Goal: Book appointment/travel/reservation

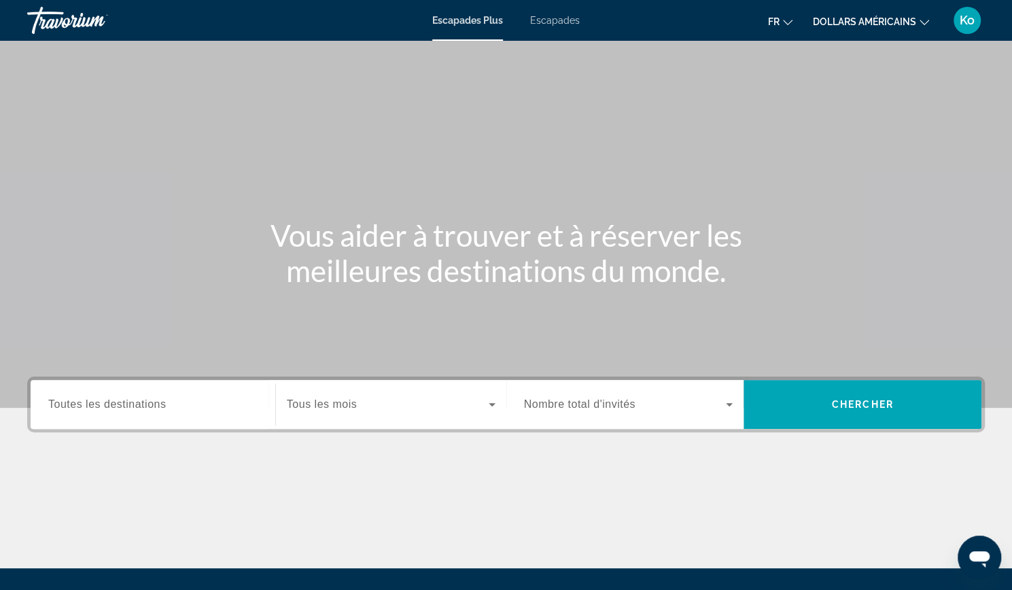
click at [884, 25] on font "dollars américains" at bounding box center [864, 21] width 103 height 11
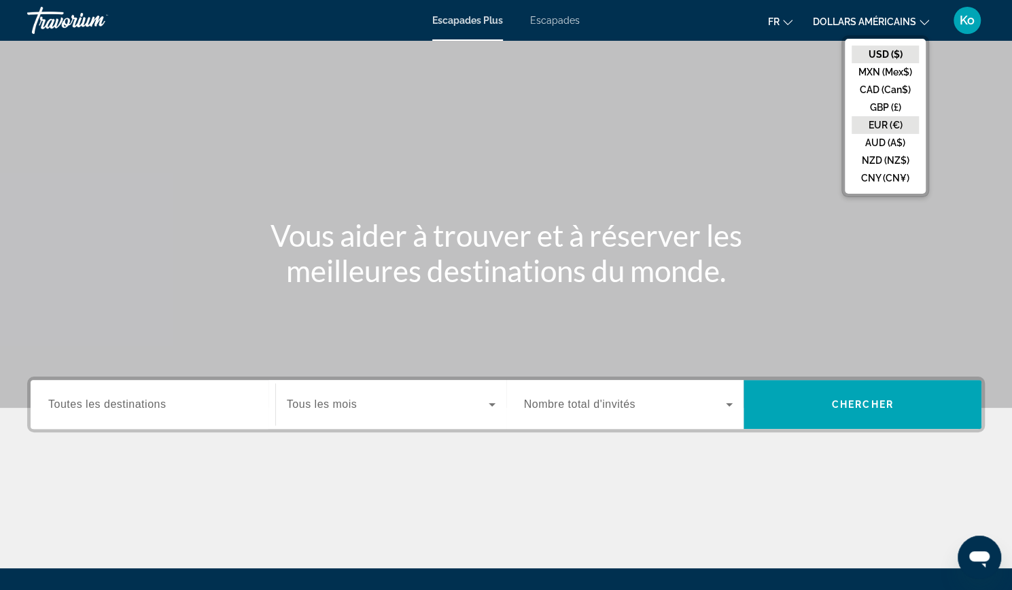
click at [874, 124] on button "EUR (€)" at bounding box center [885, 125] width 67 height 18
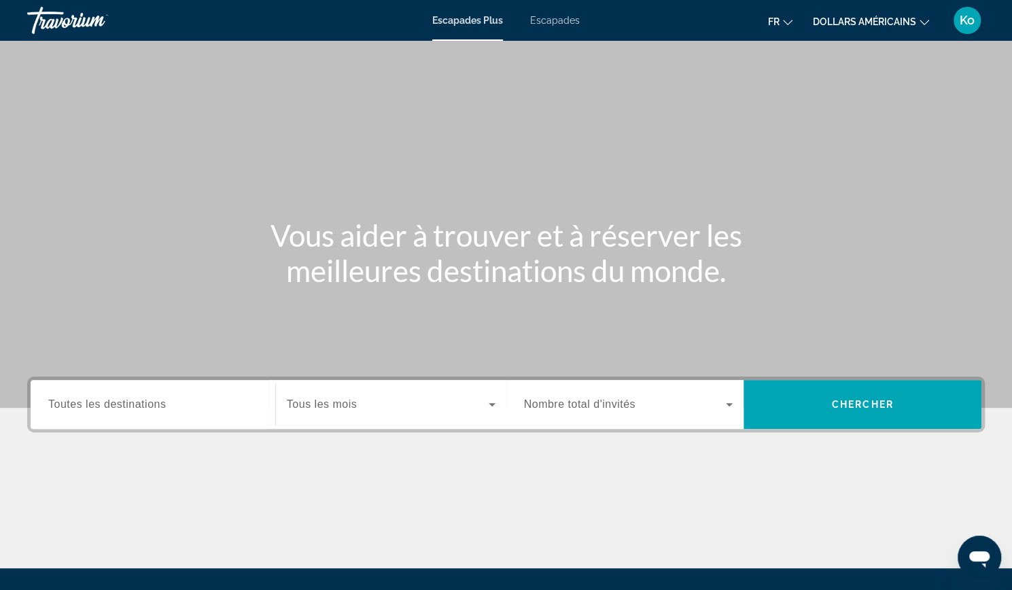
click at [560, 22] on font "Escapades" at bounding box center [555, 20] width 50 height 11
click at [128, 406] on span "Toutes les destinations" at bounding box center [107, 404] width 118 height 12
click at [128, 406] on input "Destination Toutes les destinations" at bounding box center [152, 405] width 209 height 16
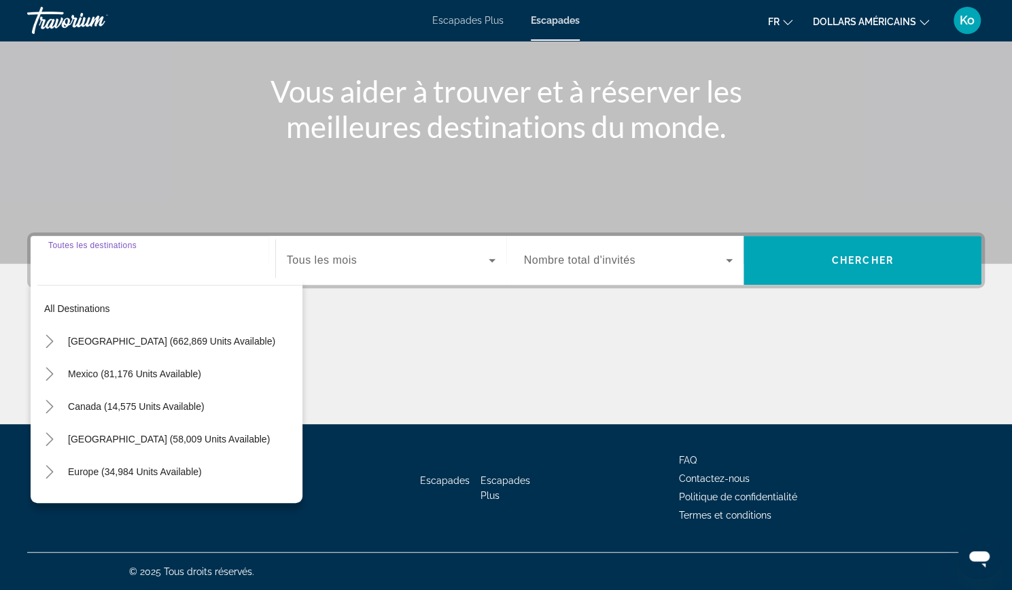
scroll to position [220, 0]
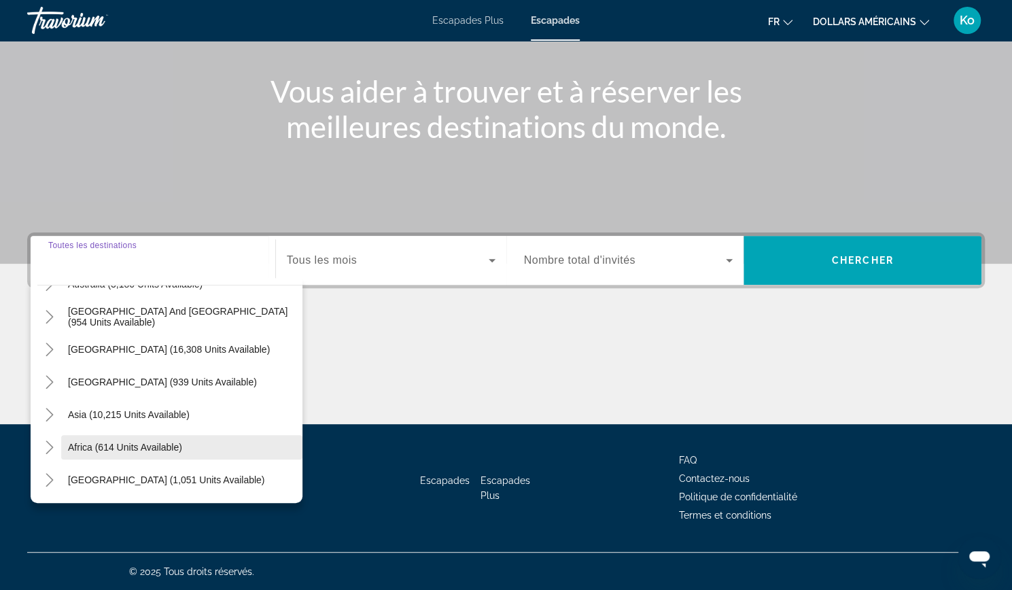
click at [167, 440] on span "Search widget" at bounding box center [181, 447] width 241 height 33
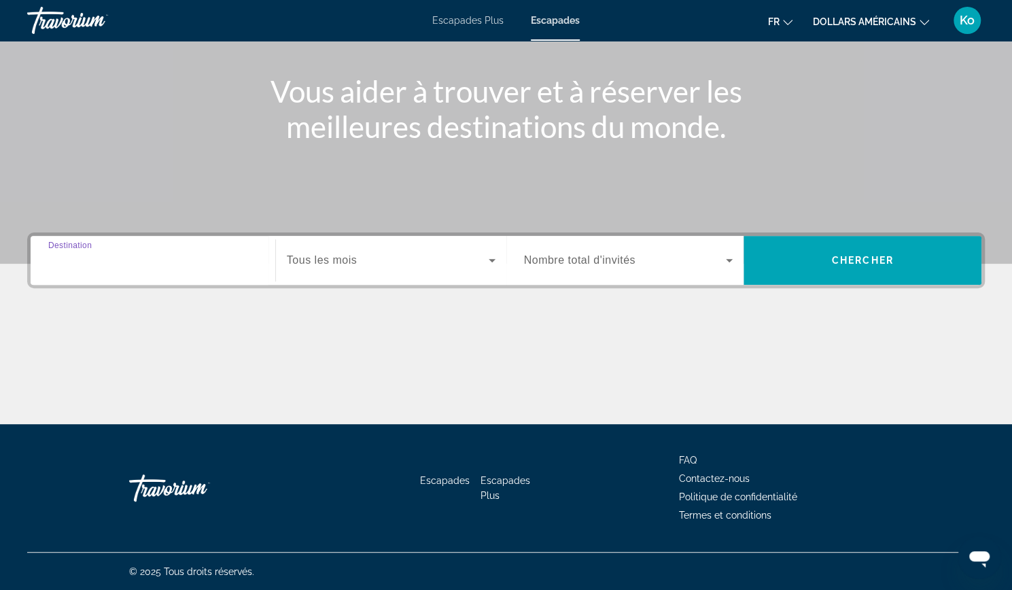
type input "**********"
click at [443, 262] on span "Search widget" at bounding box center [388, 260] width 202 height 16
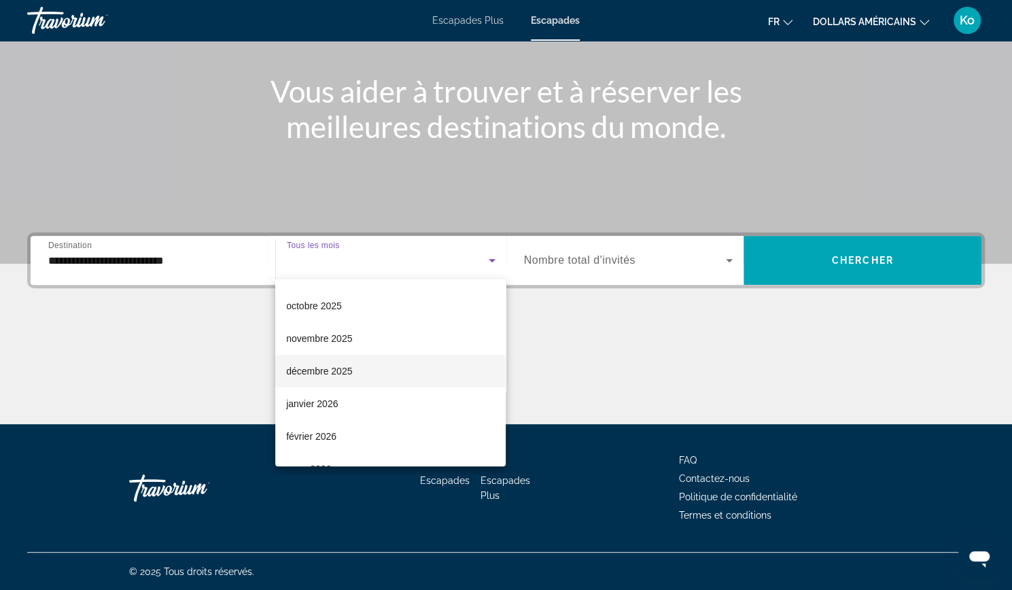
scroll to position [63, 0]
click at [428, 375] on mat-option "décembre 2025" at bounding box center [390, 369] width 230 height 33
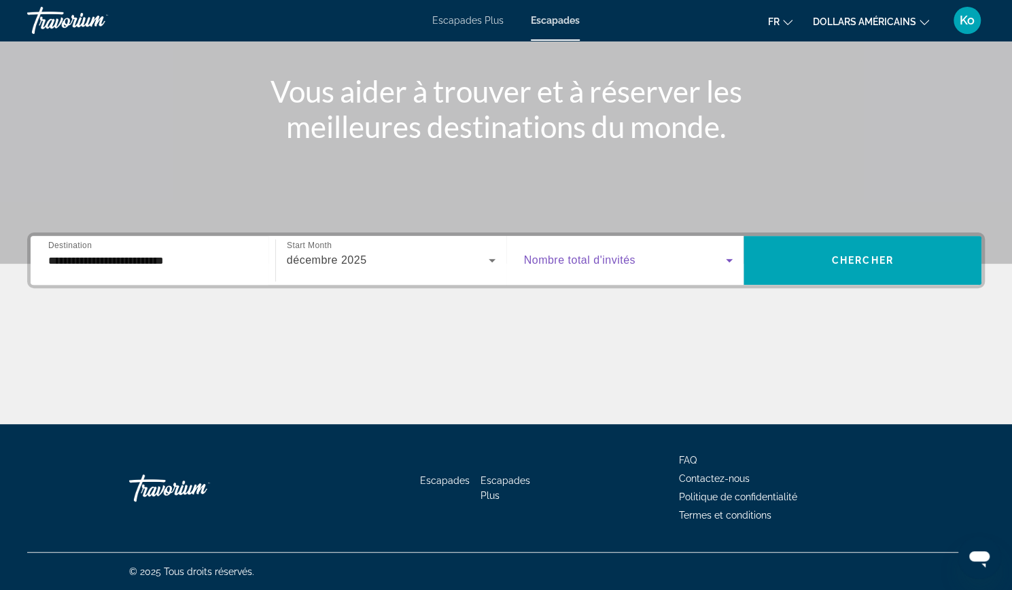
click at [676, 255] on span "Search widget" at bounding box center [625, 260] width 203 height 16
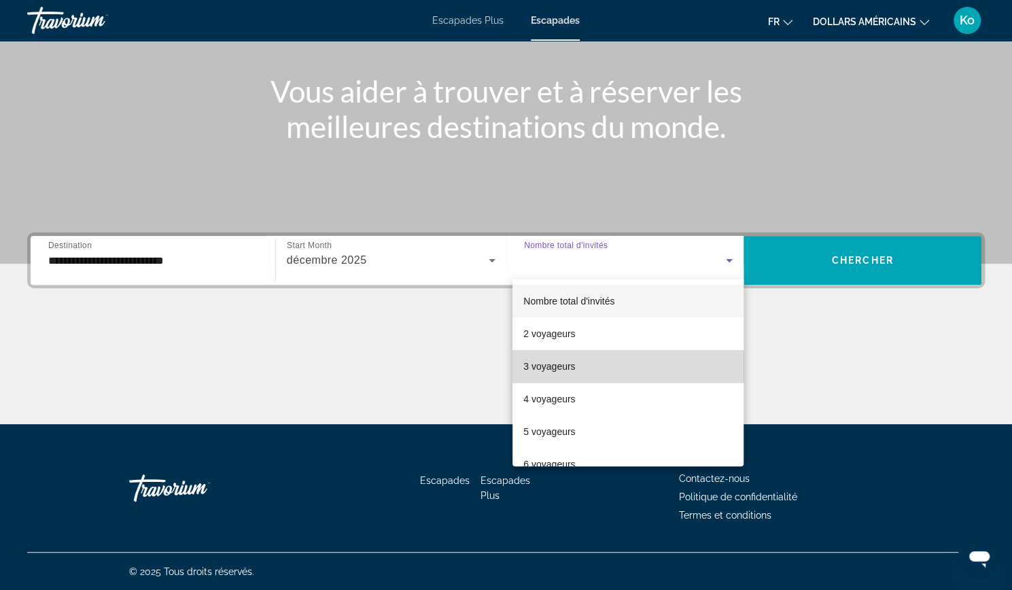
click at [633, 364] on mat-option "3 voyageurs" at bounding box center [628, 366] width 231 height 33
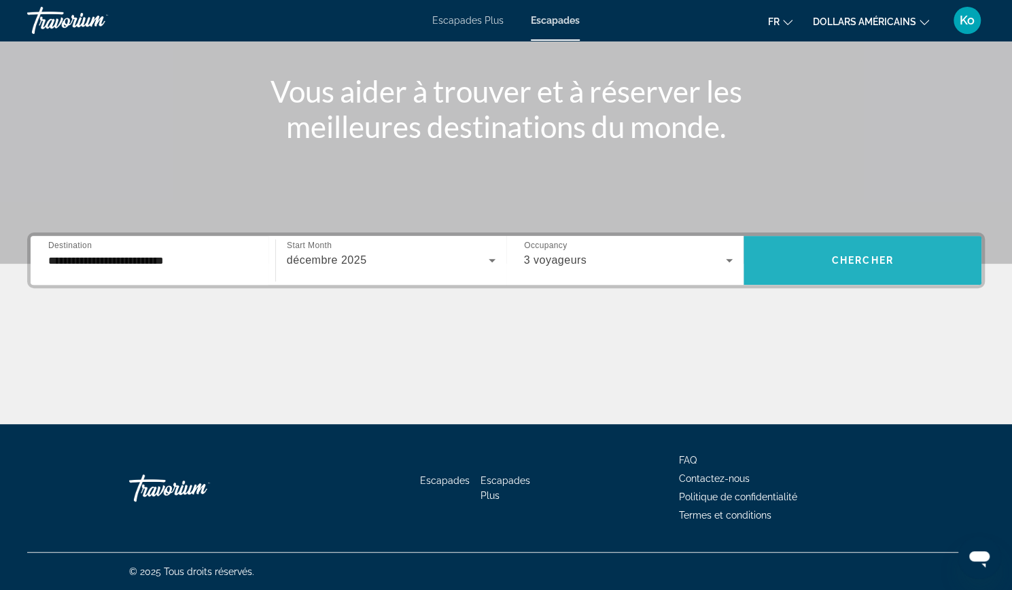
click at [836, 269] on span "Search widget" at bounding box center [863, 260] width 238 height 33
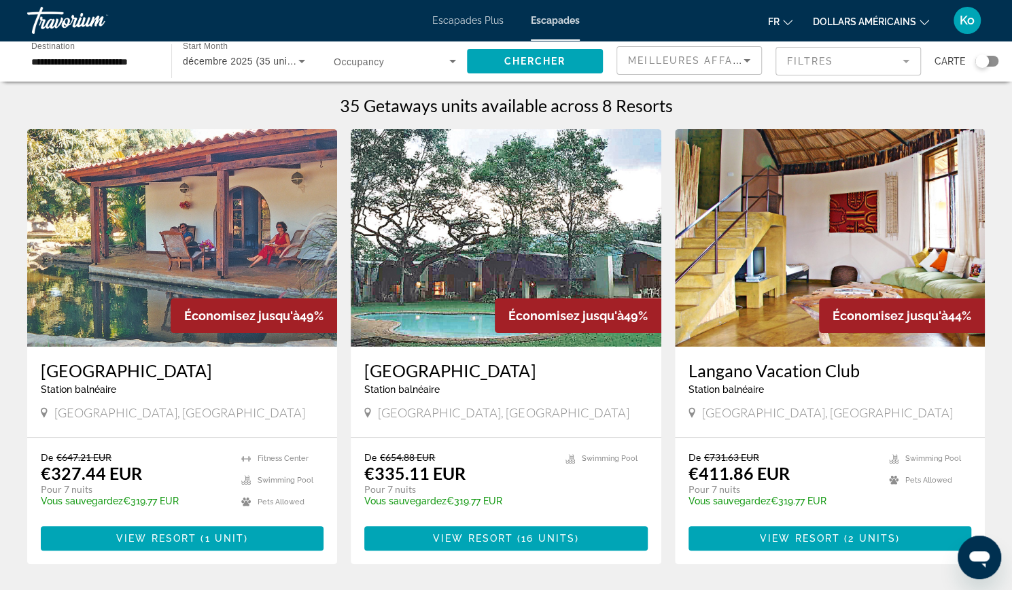
click at [986, 63] on div "Search widget" at bounding box center [982, 61] width 14 height 14
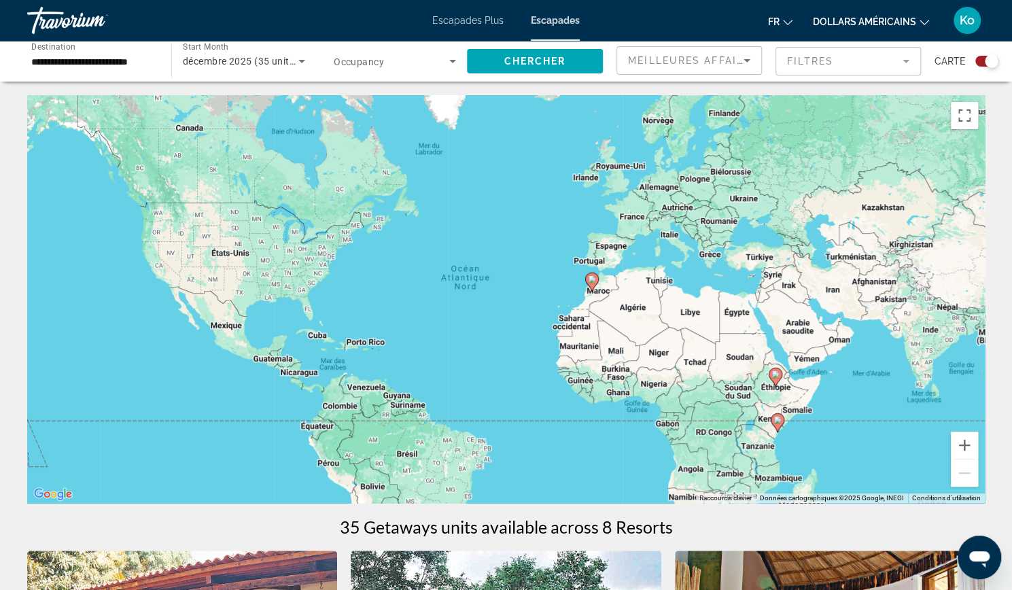
click at [591, 285] on icon "Contenu principal" at bounding box center [591, 282] width 12 height 18
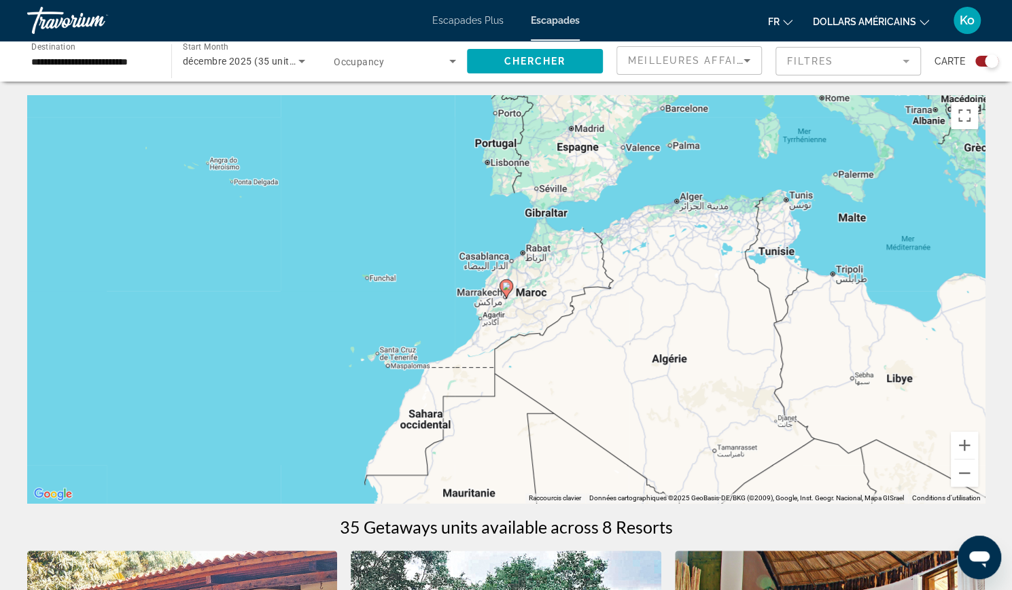
click at [513, 293] on div "Pour naviguer, appuyez sur les touches fléchées. Pour activer le glissement ave…" at bounding box center [506, 299] width 958 height 408
click at [506, 290] on icon "Contenu principal" at bounding box center [506, 289] width 12 height 18
type input "**********"
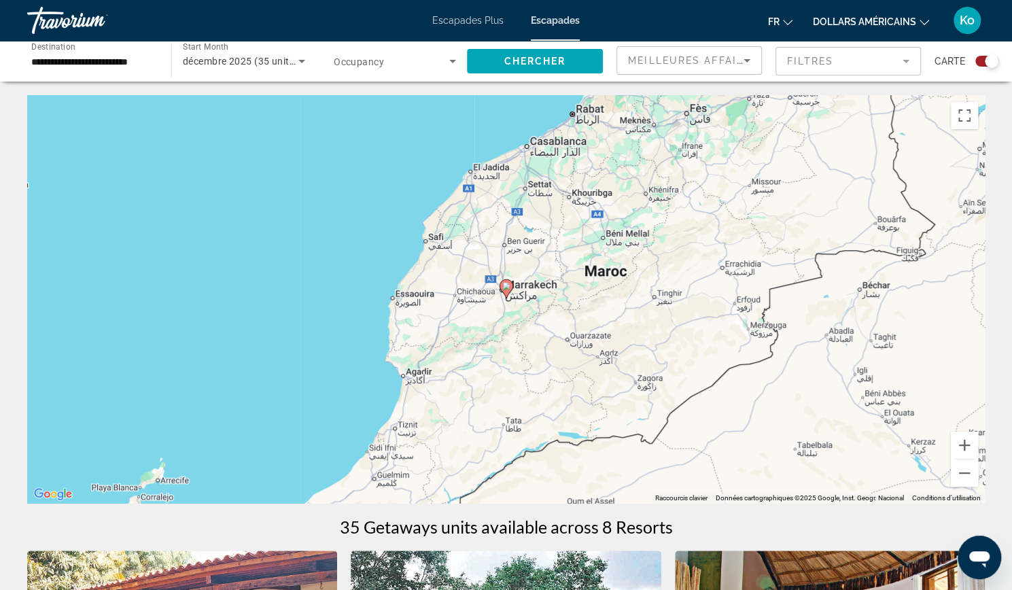
click at [506, 290] on icon "Contenu principal" at bounding box center [506, 289] width 12 height 18
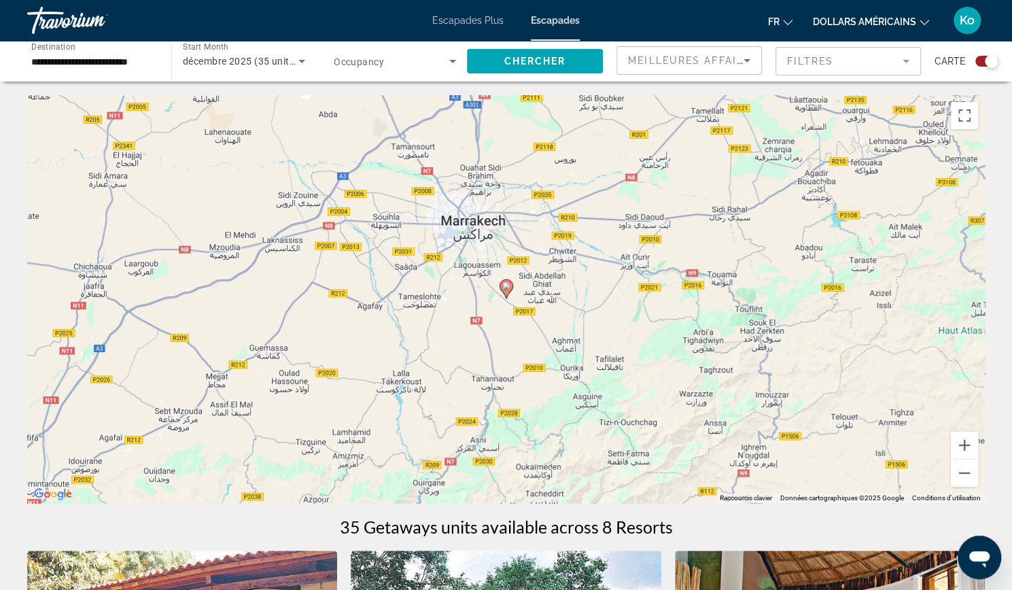
click at [507, 287] on image "Contenu principal" at bounding box center [506, 286] width 8 height 8
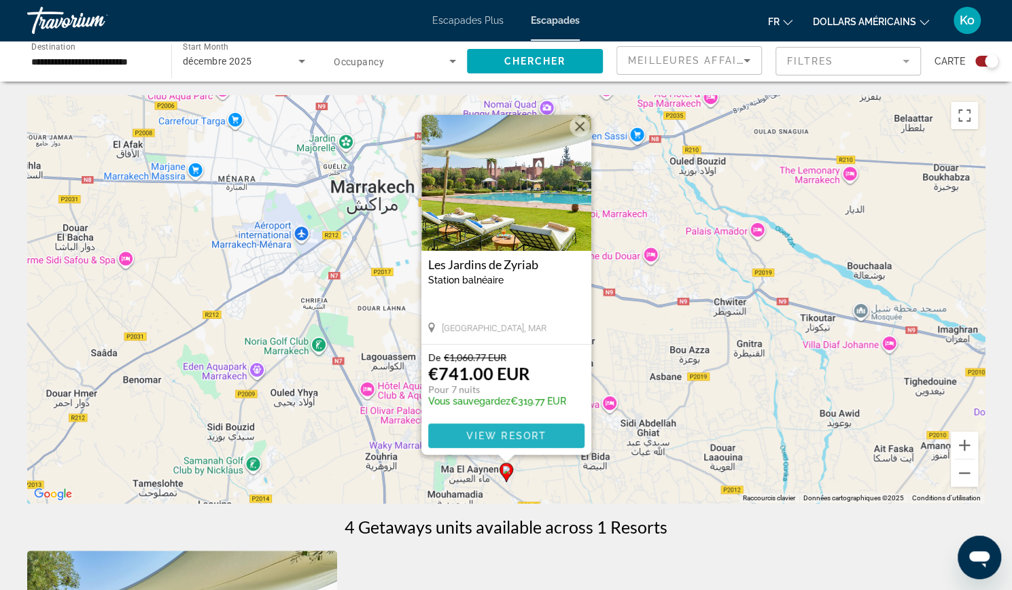
click at [540, 434] on span "View Resort" at bounding box center [506, 435] width 80 height 11
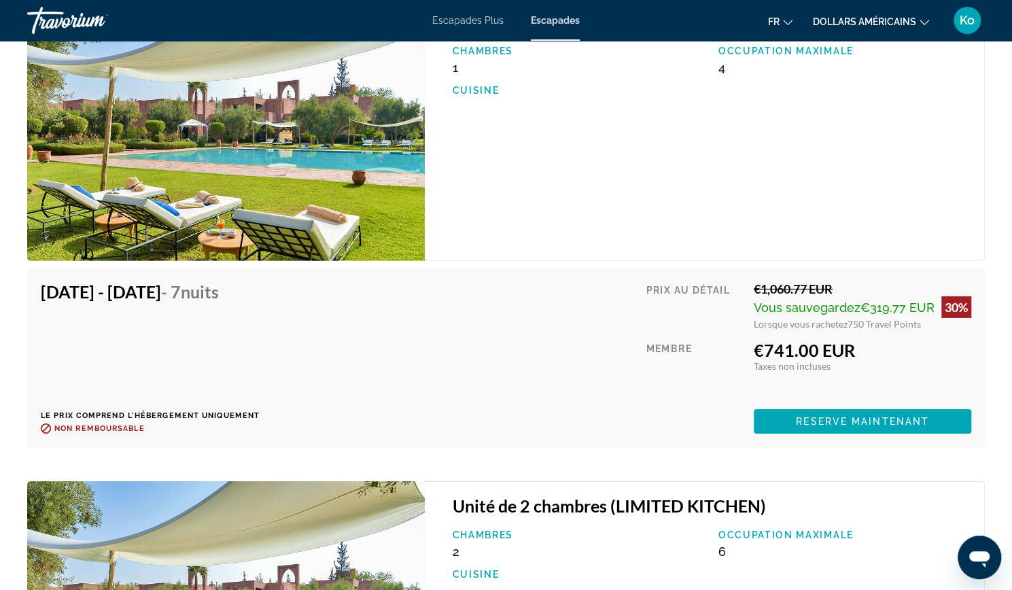
scroll to position [2350, 0]
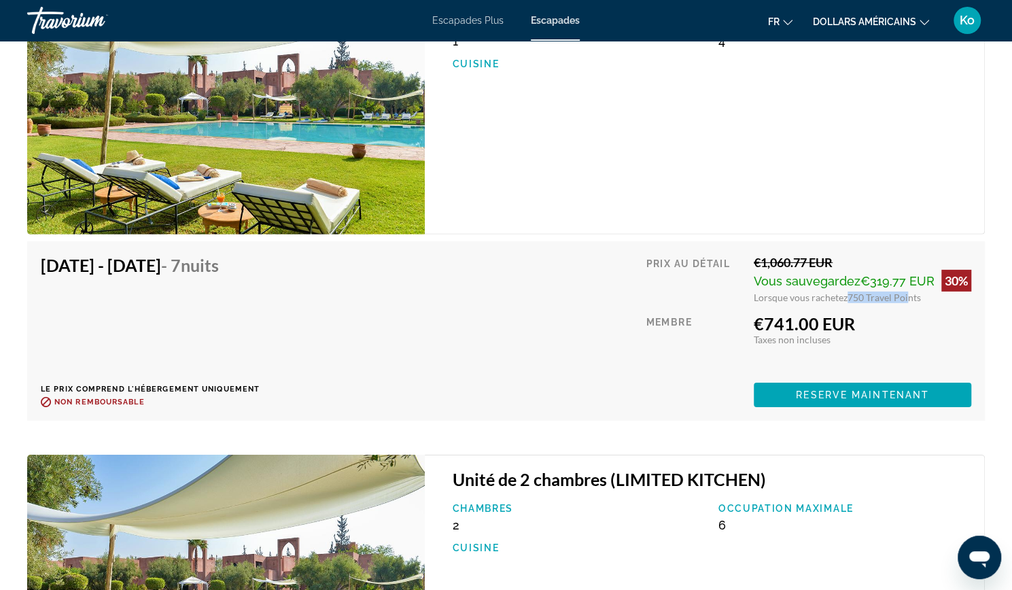
drag, startPoint x: 847, startPoint y: 297, endPoint x: 903, endPoint y: 297, distance: 55.7
click at [903, 297] on span "750 Travel Points" at bounding box center [884, 298] width 73 height 12
click at [913, 328] on div "€741.00 EUR" at bounding box center [863, 323] width 218 height 20
drag, startPoint x: 918, startPoint y: 279, endPoint x: 877, endPoint y: 281, distance: 41.5
click at [877, 281] on span "€319.77 EUR" at bounding box center [898, 281] width 74 height 14
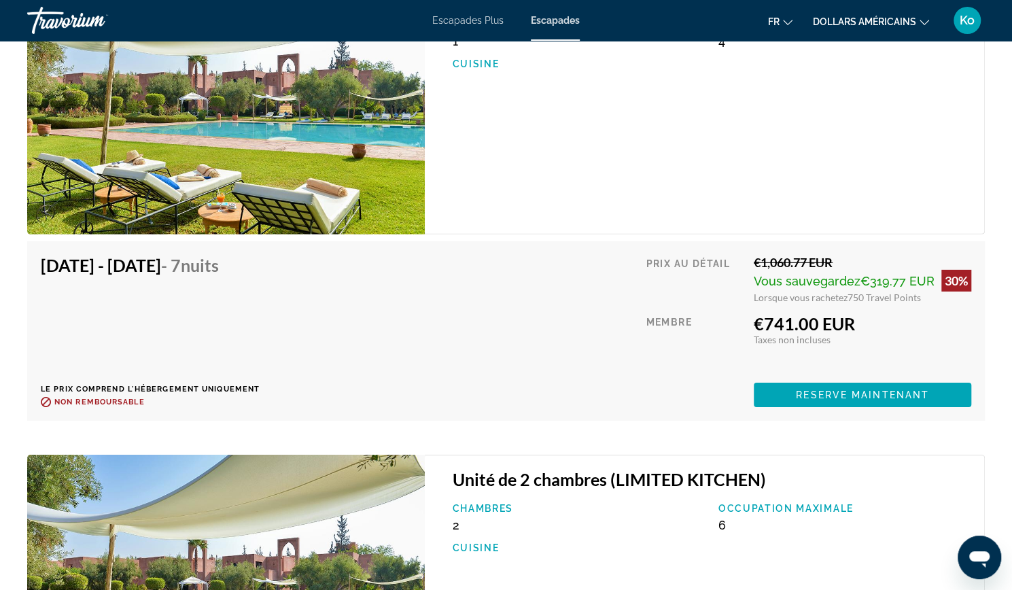
click at [895, 324] on div "€741.00 EUR" at bounding box center [863, 323] width 218 height 20
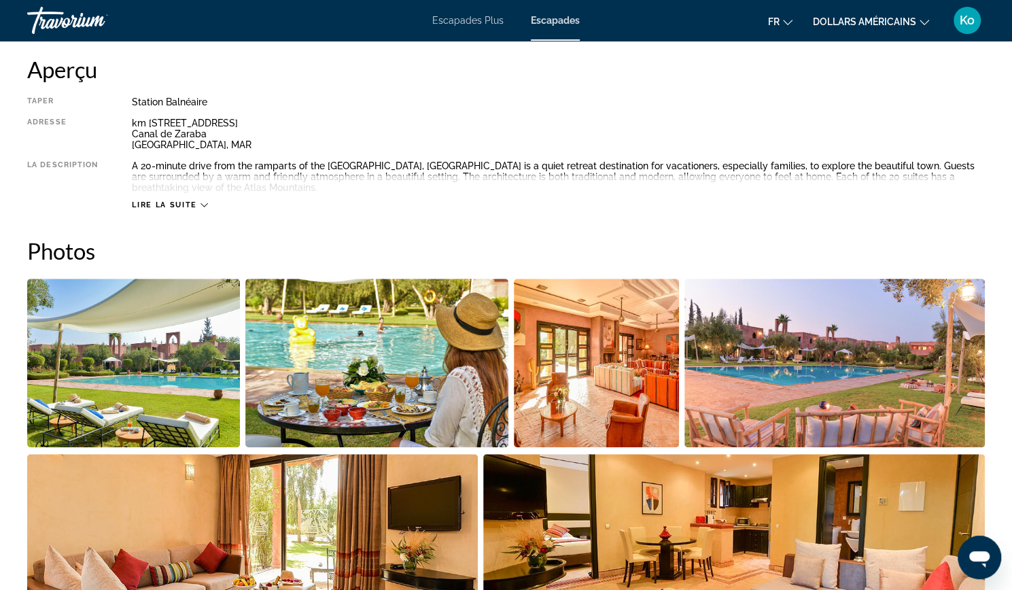
scroll to position [437, 0]
